Goal: Transaction & Acquisition: Subscribe to service/newsletter

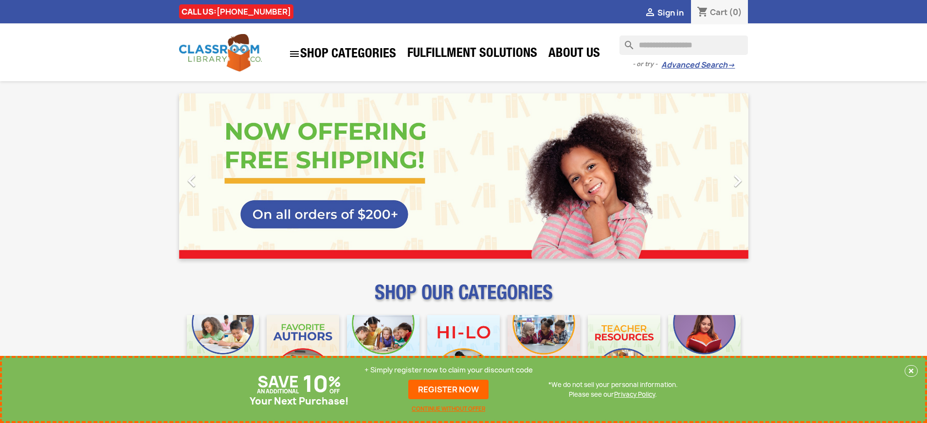
click at [449, 370] on p "+ Simply register now to claim your discount code" at bounding box center [449, 371] width 168 height 10
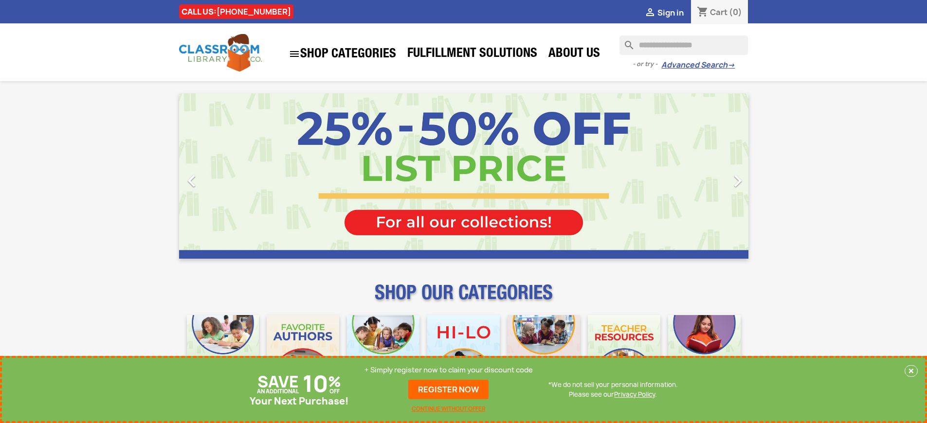
click at [449, 370] on p "+ Simply register now to claim your discount code" at bounding box center [449, 371] width 168 height 10
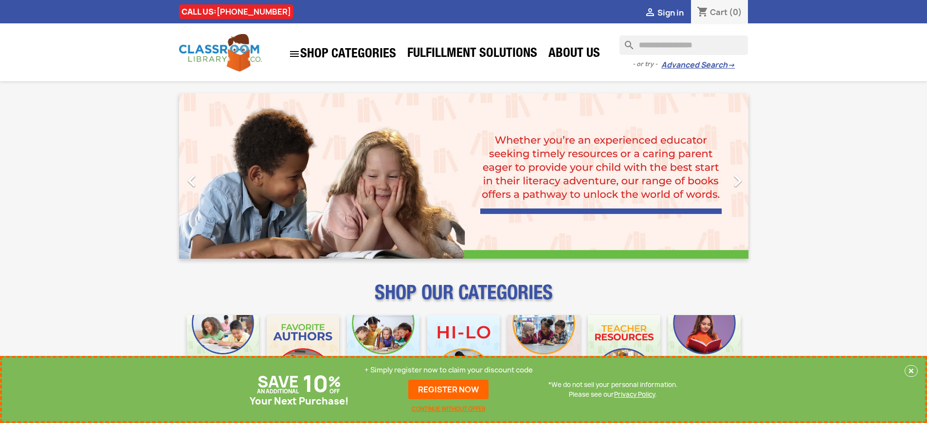
click at [449, 370] on p "+ Simply register now to claim your discount code" at bounding box center [449, 371] width 168 height 10
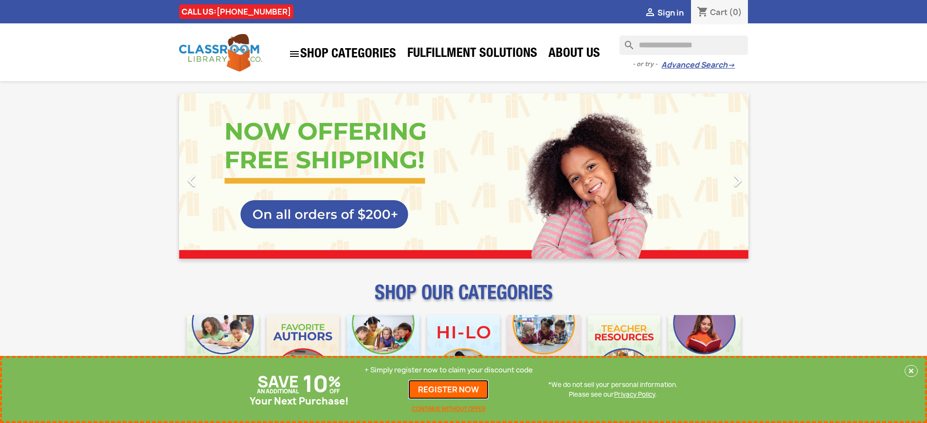
click at [449, 390] on link "REGISTER NOW" at bounding box center [448, 389] width 80 height 19
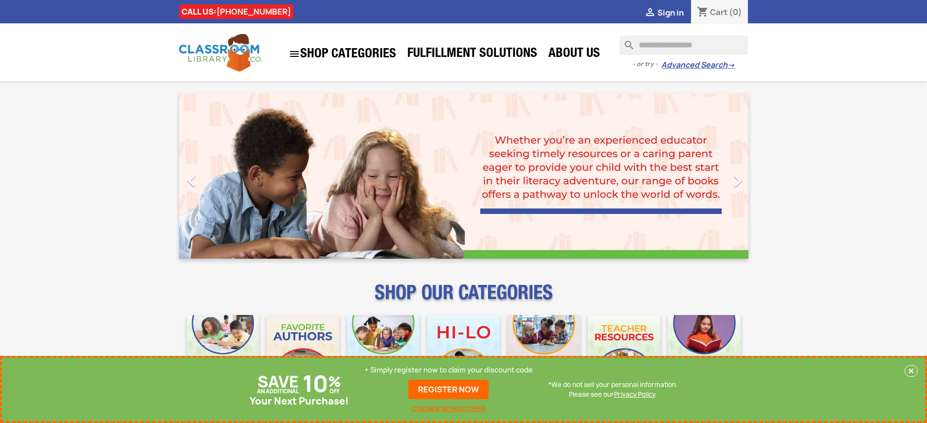
click at [449, 370] on p "+ Simply register now to claim your discount code" at bounding box center [449, 371] width 168 height 10
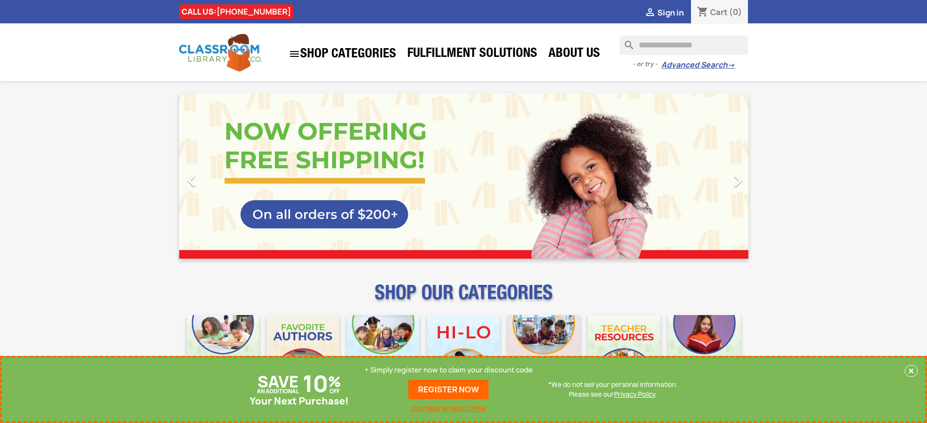
click at [449, 370] on p "+ Simply register now to claim your discount code" at bounding box center [449, 371] width 168 height 10
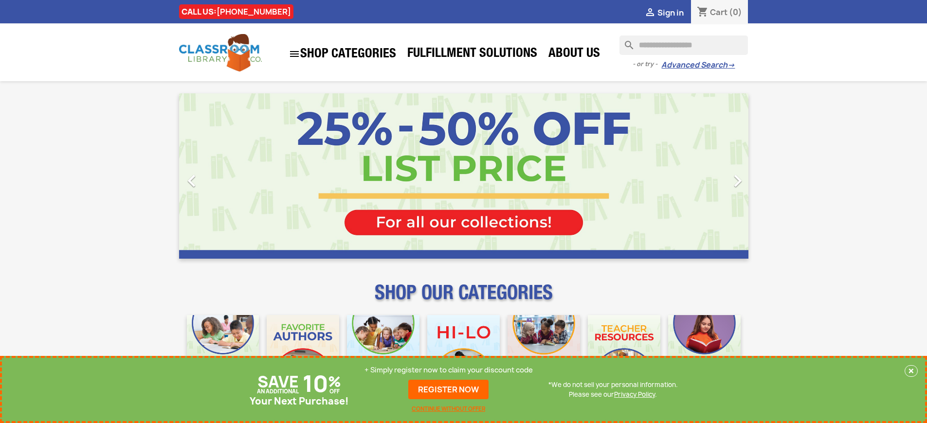
click at [449, 370] on p "+ Simply register now to claim your discount code" at bounding box center [449, 371] width 168 height 10
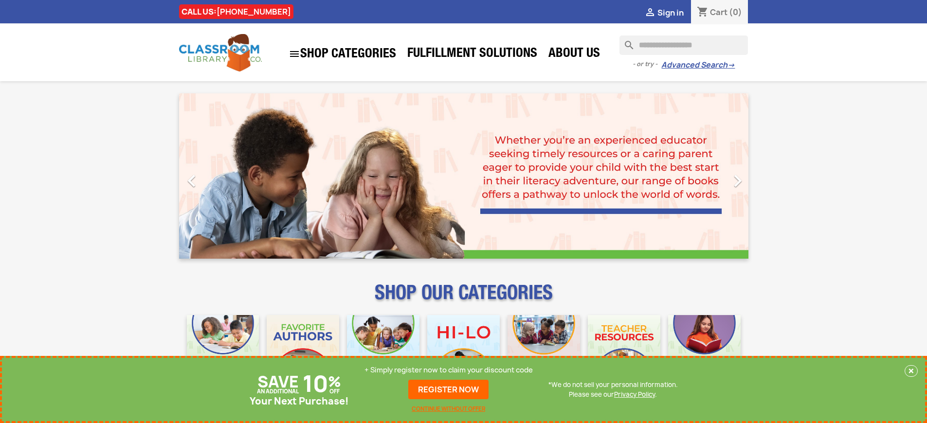
click at [449, 370] on p "+ Simply register now to claim your discount code" at bounding box center [449, 371] width 168 height 10
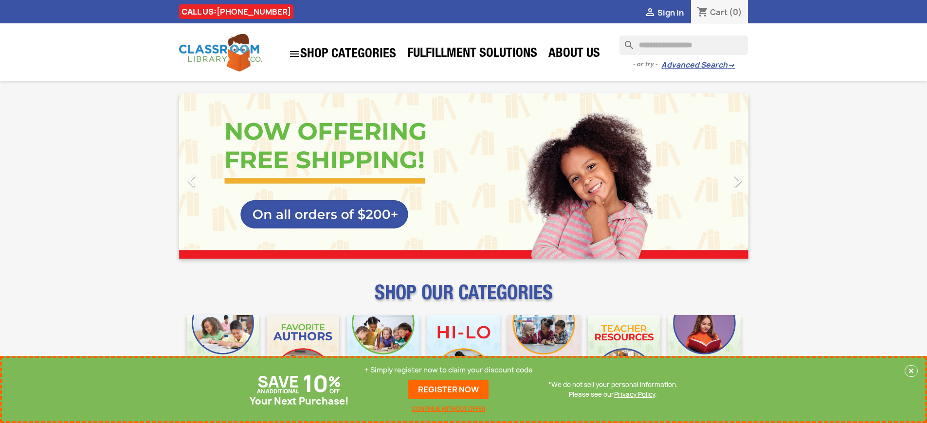
click at [449, 370] on p "+ Simply register now to claim your discount code" at bounding box center [449, 371] width 168 height 10
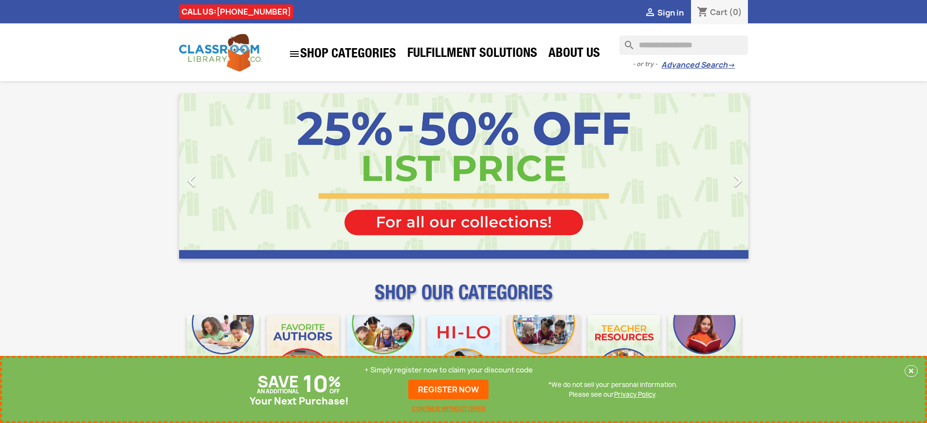
click at [449, 370] on p "+ Simply register now to claim your discount code" at bounding box center [449, 371] width 168 height 10
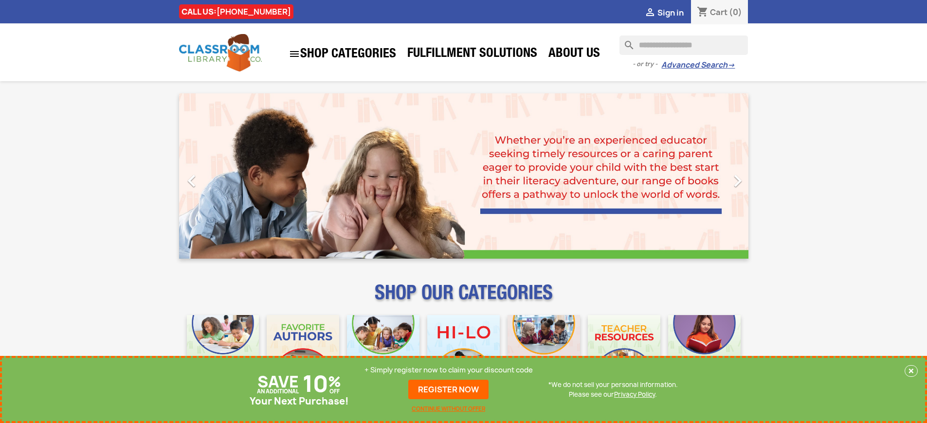
click at [449, 370] on p "+ Simply register now to claim your discount code" at bounding box center [449, 371] width 168 height 10
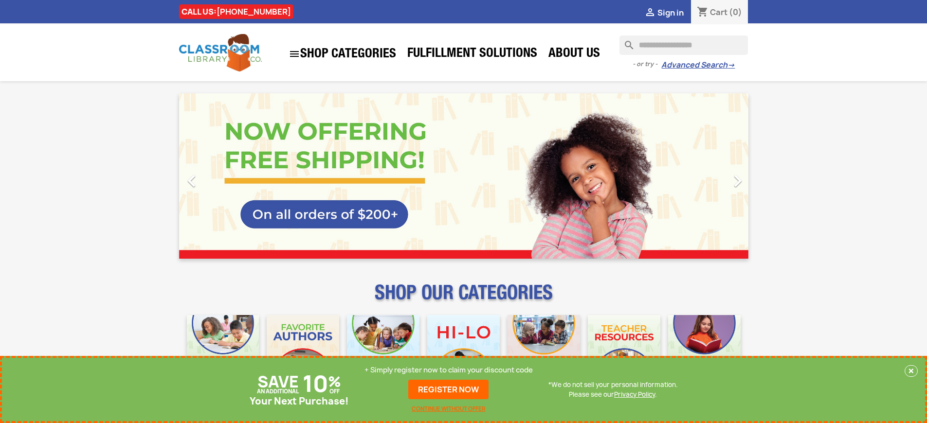
click at [449, 370] on p "+ Simply register now to claim your discount code" at bounding box center [449, 371] width 168 height 10
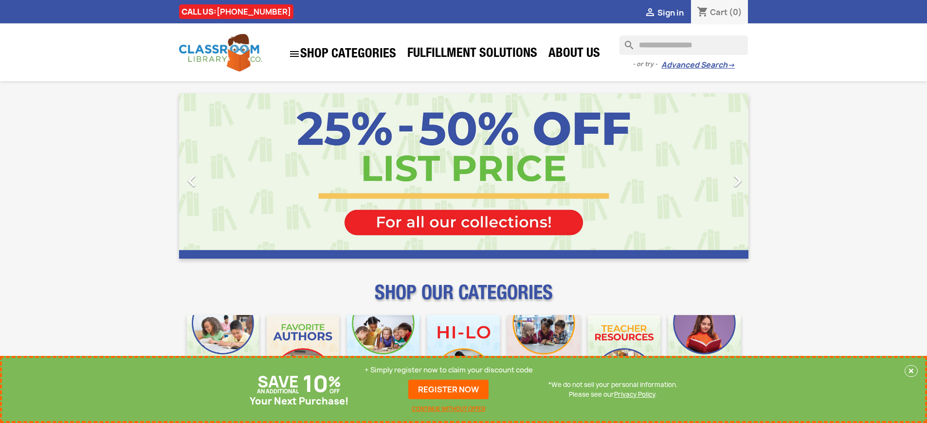
click at [449, 370] on p "+ Simply register now to claim your discount code" at bounding box center [449, 371] width 168 height 10
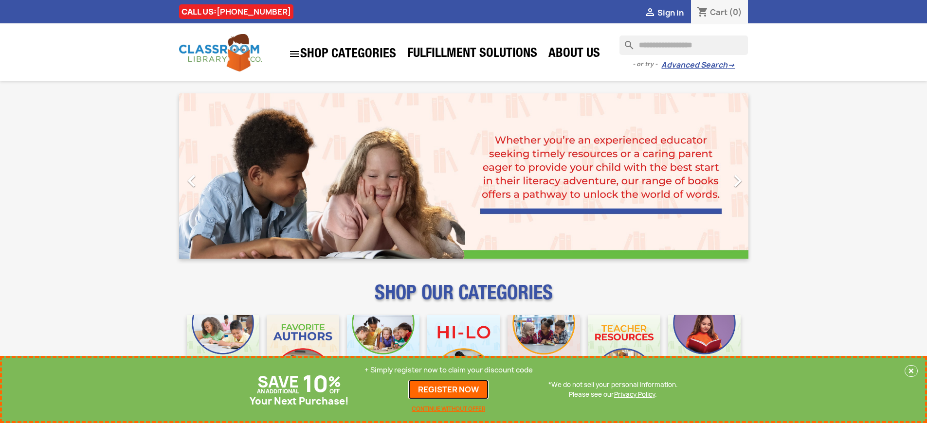
click at [449, 390] on link "REGISTER NOW" at bounding box center [448, 389] width 80 height 19
click at [449, 370] on p "+ Simply register now to claim your discount code" at bounding box center [449, 371] width 168 height 10
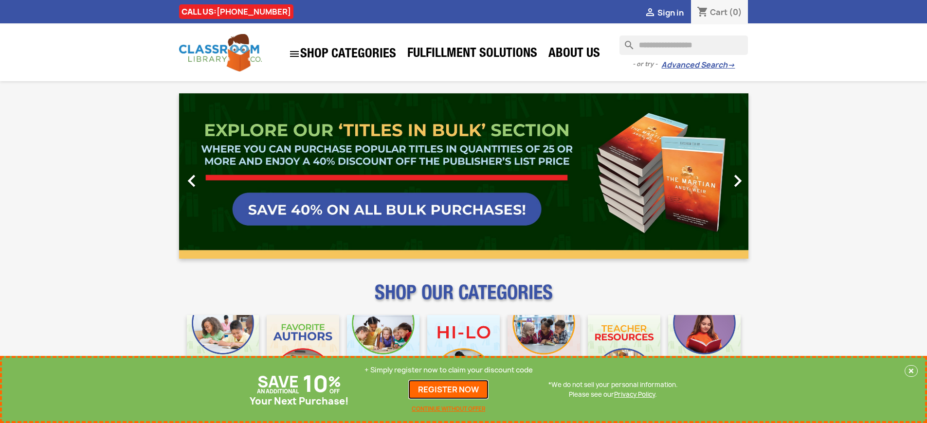
click at [449, 390] on link "REGISTER NOW" at bounding box center [448, 389] width 80 height 19
